Goal: Find specific page/section

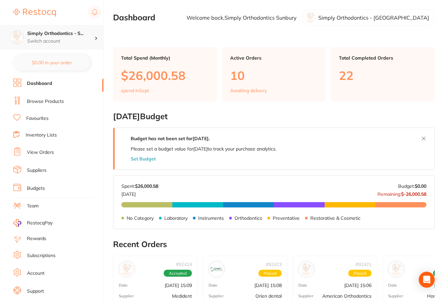
click at [80, 37] on h4 "Simply Orthodontics - S..." at bounding box center [60, 33] width 67 height 7
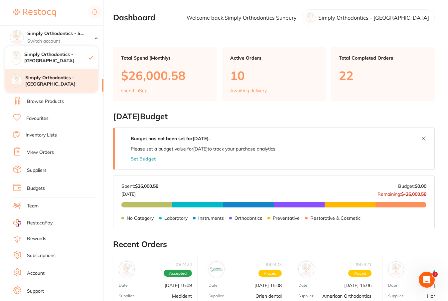
click at [66, 77] on h4 "Simply Orthodontics - [GEOGRAPHIC_DATA]" at bounding box center [61, 80] width 73 height 13
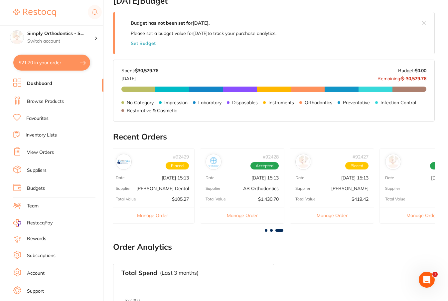
scroll to position [0, 543]
click at [341, 186] on p "[PERSON_NAME]" at bounding box center [348, 188] width 37 height 5
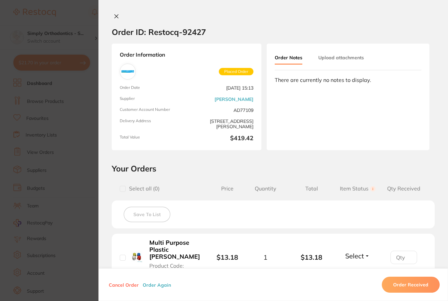
scroll to position [0, 0]
click at [116, 15] on icon at bounding box center [117, 17] width 4 height 4
